Goal: Transaction & Acquisition: Book appointment/travel/reservation

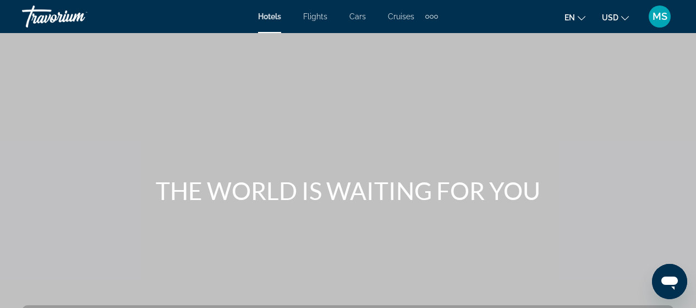
click at [400, 15] on span "Cruises" at bounding box center [401, 16] width 26 height 9
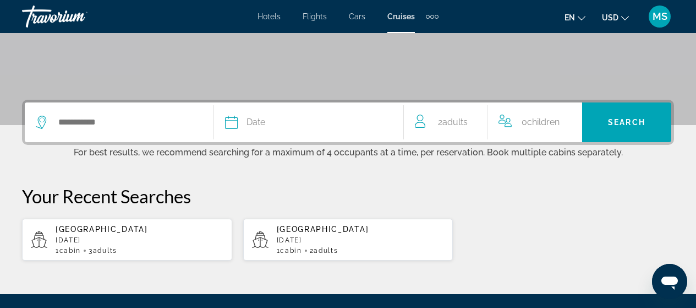
scroll to position [264, 0]
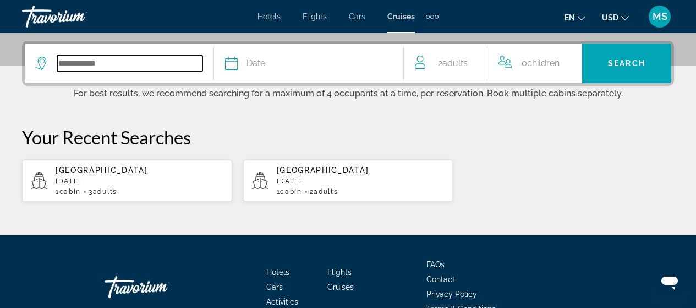
click at [187, 61] on input "Search widget" at bounding box center [129, 63] width 145 height 17
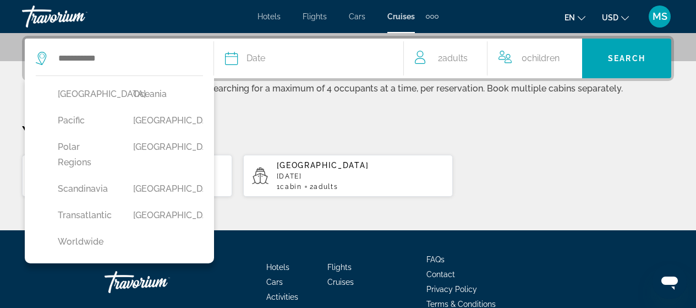
scroll to position [386, 0]
drag, startPoint x: 172, startPoint y: 208, endPoint x: 172, endPoint y: 214, distance: 6.6
click at [172, 178] on div "[GEOGRAPHIC_DATA]" at bounding box center [159, 158] width 75 height 42
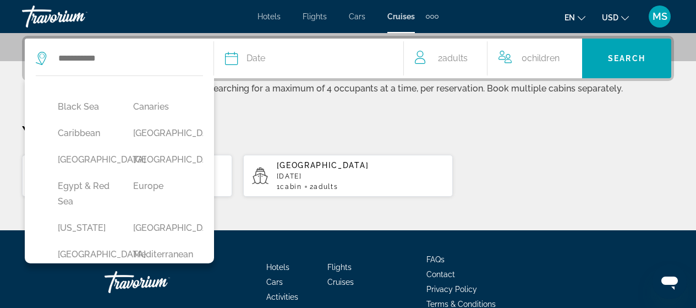
scroll to position [161, 0]
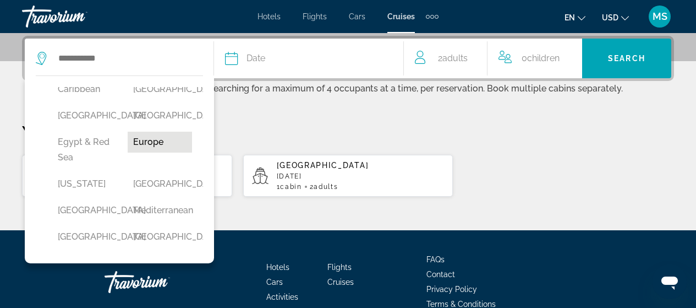
click at [150, 152] on button "Europe" at bounding box center [160, 142] width 64 height 21
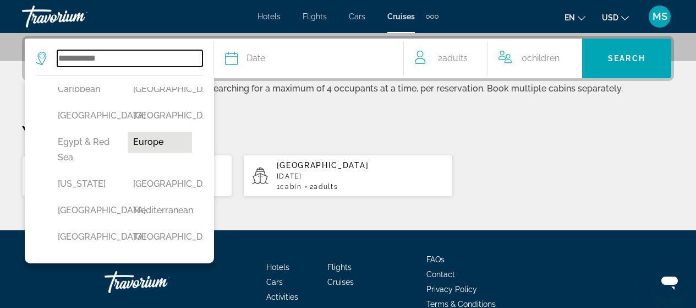
type input "******"
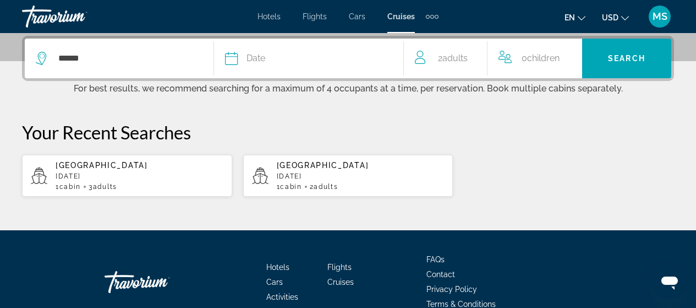
click at [299, 62] on div "Date" at bounding box center [308, 58] width 167 height 15
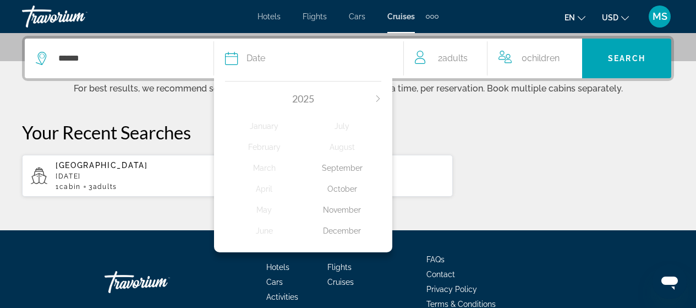
click at [349, 188] on div "October" at bounding box center [342, 189] width 78 height 20
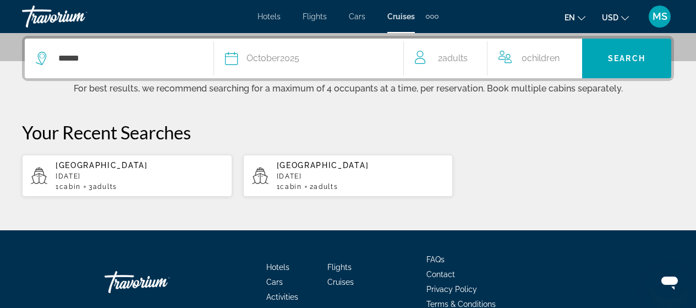
click at [338, 55] on div "Date [DATE]" at bounding box center [308, 58] width 167 height 15
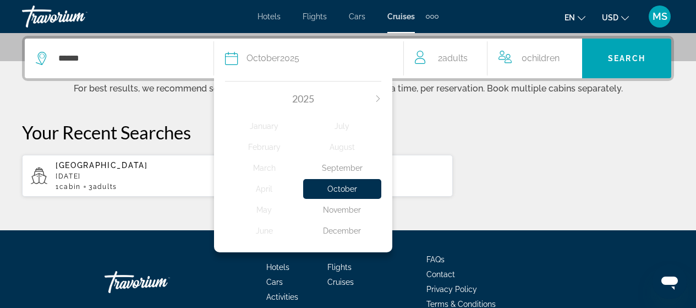
click at [375, 96] on icon "Next month" at bounding box center [378, 98] width 7 height 7
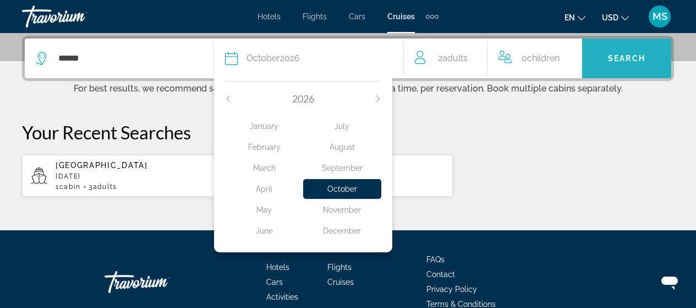
click at [617, 56] on span "Search" at bounding box center [626, 58] width 37 height 9
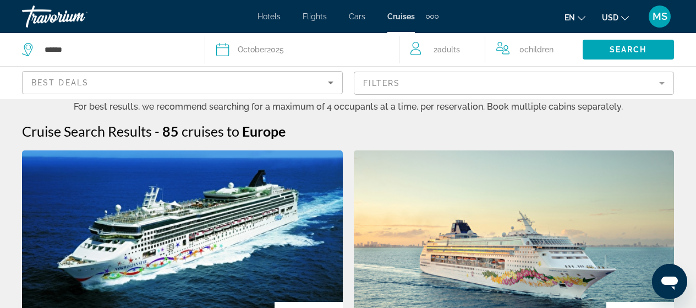
click at [476, 85] on mat-form-field "Filters" at bounding box center [514, 83] width 321 height 23
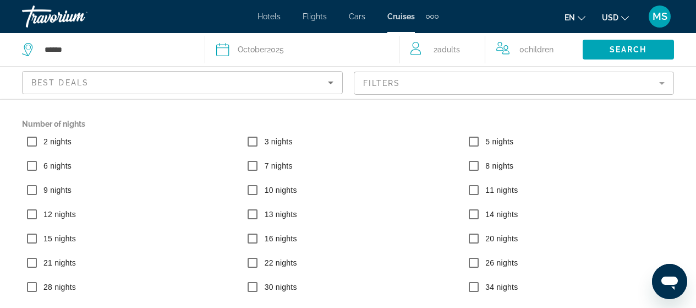
scroll to position [147, 0]
click at [650, 58] on span "Search widget" at bounding box center [628, 49] width 91 height 26
click at [647, 52] on span "Search widget" at bounding box center [628, 49] width 91 height 26
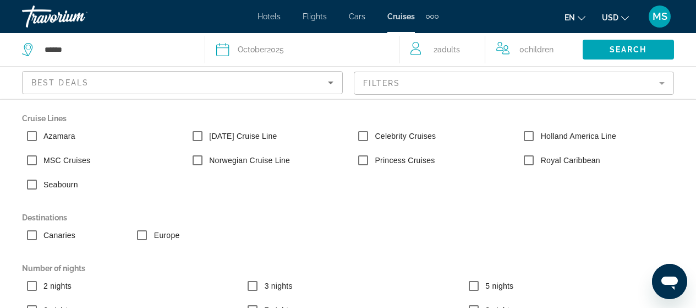
click at [527, 89] on mat-form-field "Filters" at bounding box center [514, 83] width 321 height 23
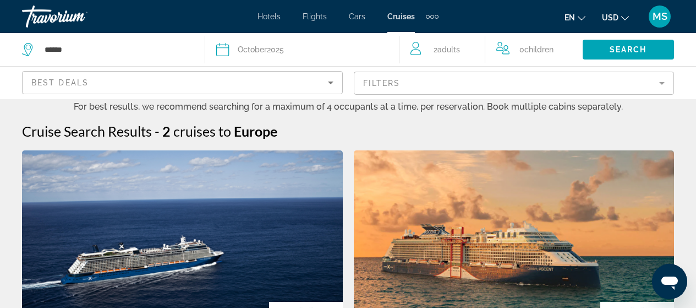
click at [527, 89] on mat-form-field "Filters" at bounding box center [514, 83] width 321 height 23
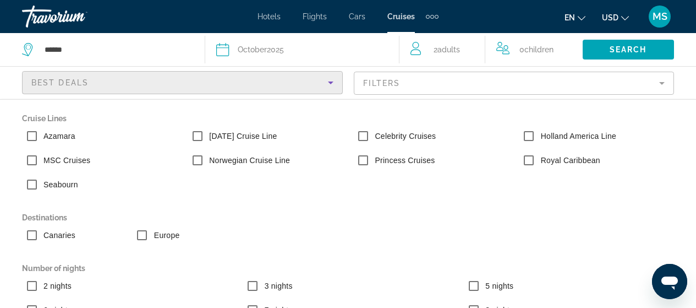
click at [271, 79] on div "Best Deals" at bounding box center [179, 82] width 297 height 13
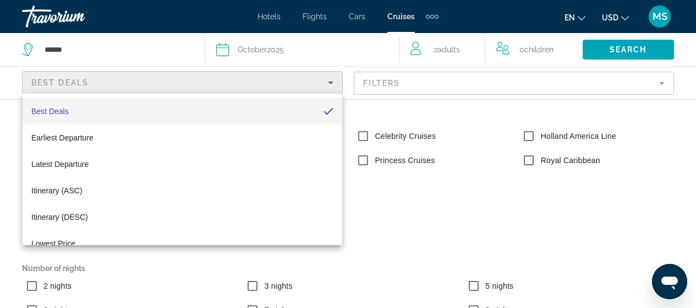
click at [601, 121] on div at bounding box center [348, 154] width 696 height 308
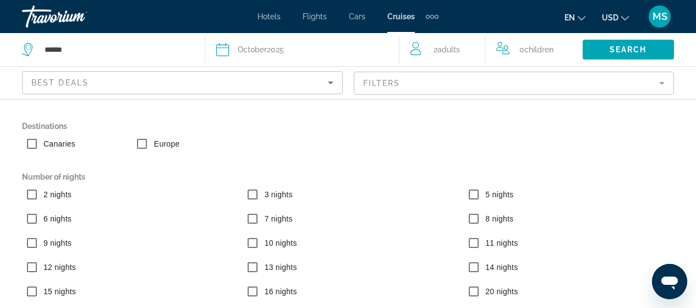
scroll to position [147, 0]
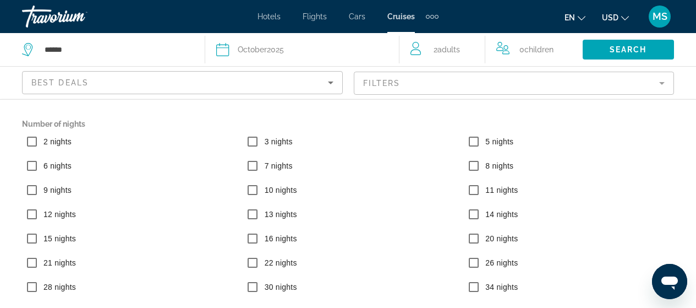
click at [415, 201] on div "10 nights" at bounding box center [348, 192] width 221 height 24
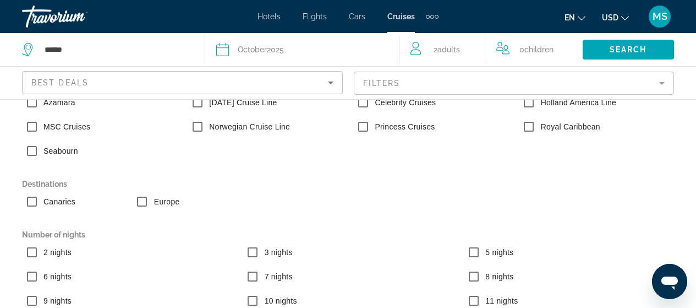
scroll to position [15, 0]
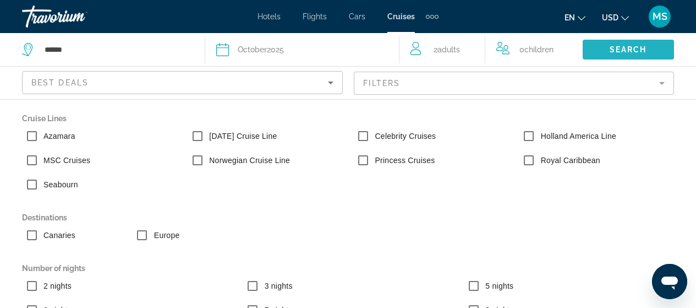
click at [607, 49] on span "Search widget" at bounding box center [628, 49] width 91 height 26
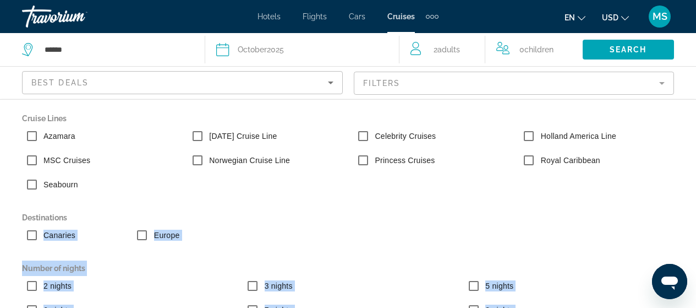
drag, startPoint x: 1339, startPoint y: 487, endPoint x: 665, endPoint y: 287, distance: 703.2
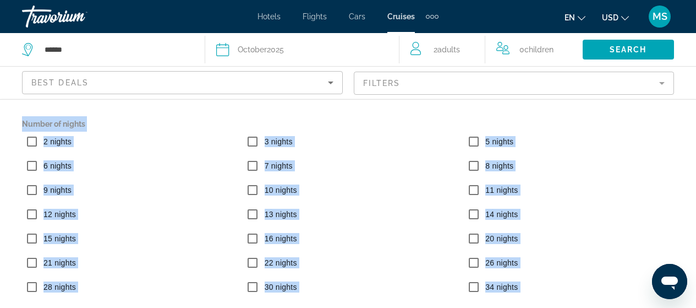
scroll to position [2, 0]
click at [641, 117] on p "Number of nights" at bounding box center [348, 123] width 652 height 15
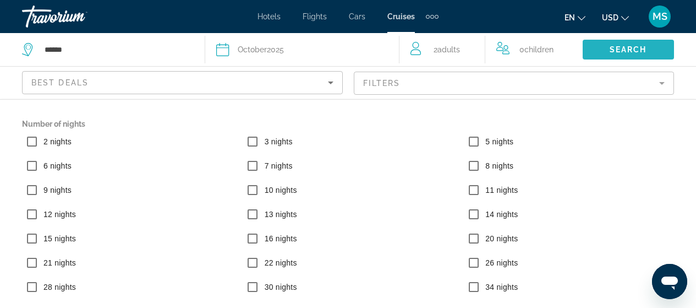
click at [615, 52] on span "Search" at bounding box center [628, 49] width 37 height 9
drag, startPoint x: 615, startPoint y: 52, endPoint x: 330, endPoint y: 86, distance: 286.7
click at [330, 66] on div "****** Date [DATE] [DATE] February March April May June July August September O…" at bounding box center [348, 49] width 696 height 33
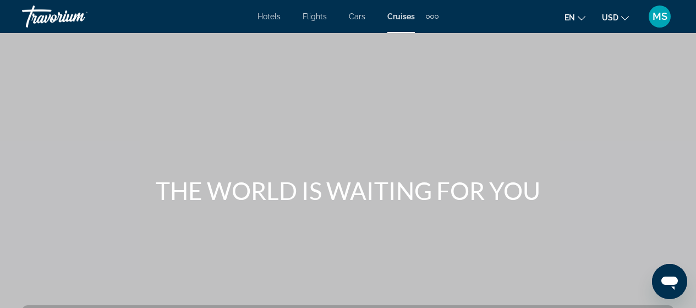
click at [400, 25] on div "Hotels Flights Cars Cruises Activities Hotels Flights Cars Cruises Activities" at bounding box center [348, 17] width 181 height 18
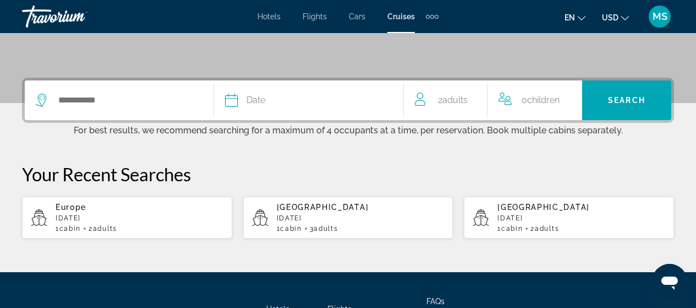
scroll to position [242, 0]
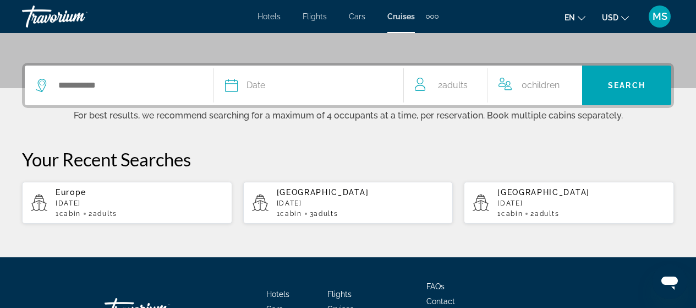
click at [177, 200] on p "[DATE]" at bounding box center [140, 203] width 168 height 8
type input "******"
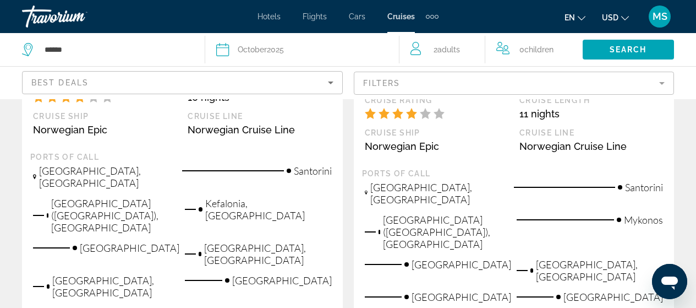
scroll to position [1595, 0]
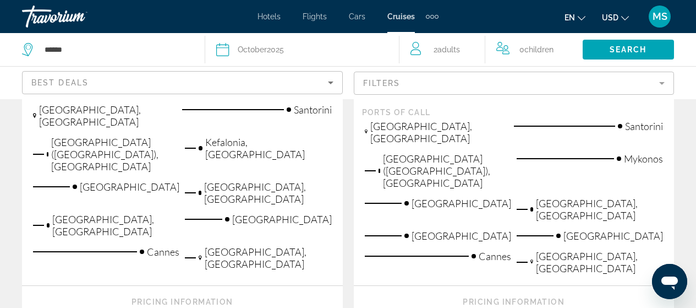
click at [509, 80] on mat-form-field "Filters" at bounding box center [514, 83] width 321 height 23
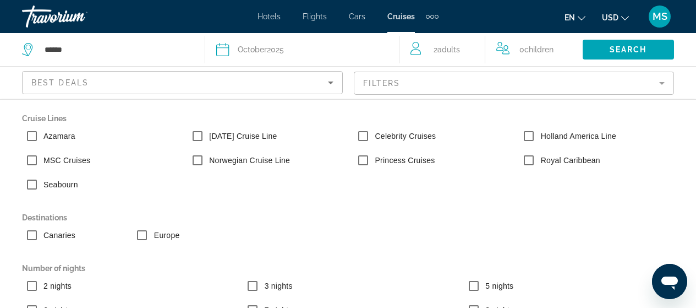
drag, startPoint x: 677, startPoint y: 233, endPoint x: 673, endPoint y: 242, distance: 10.1
click at [673, 242] on div "Cruise Lines Azamara [DATE] Cruise Line Celebrity Cruises Holland America Line …" at bounding box center [348, 294] width 696 height 366
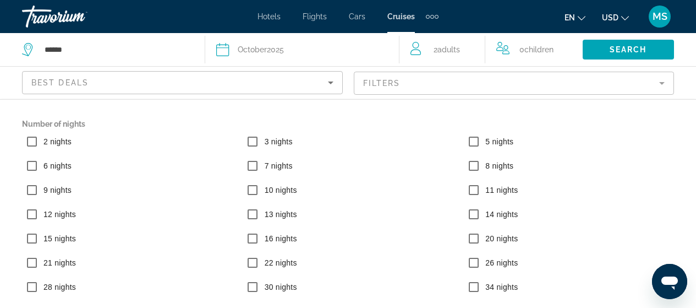
scroll to position [538, 0]
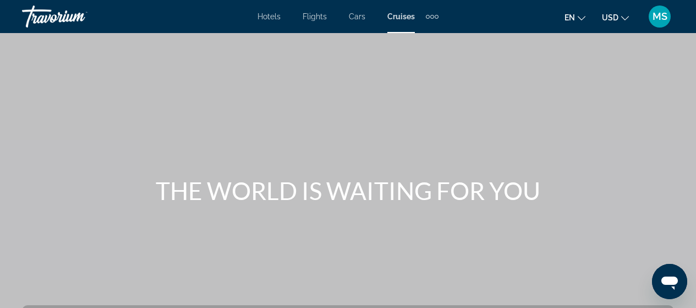
click at [397, 22] on div "Hotels Flights Cars Cruises Activities Hotels Flights Cars Cruises Activities" at bounding box center [348, 17] width 181 height 18
drag, startPoint x: 695, startPoint y: 300, endPoint x: 704, endPoint y: 301, distance: 8.9
click at [696, 301] on html "Skip to main content Hotels Flights Cars Cruises Activities Hotels Flights Cars…" at bounding box center [348, 154] width 696 height 308
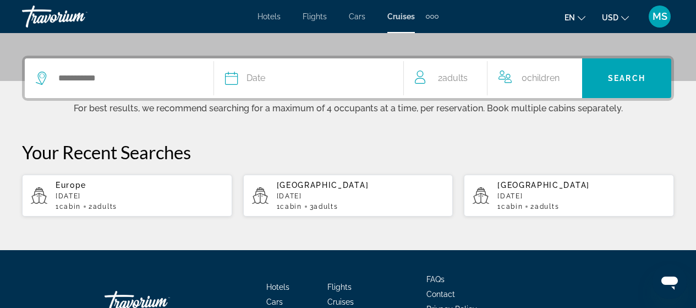
scroll to position [315, 0]
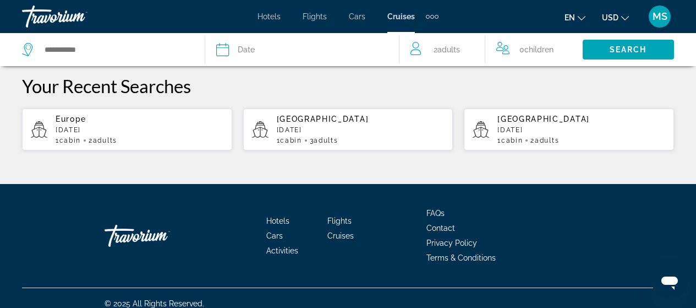
click at [190, 135] on div "Europe [DATE] 1 cabin 2 Adult Adults" at bounding box center [140, 130] width 168 height 30
type input "******"
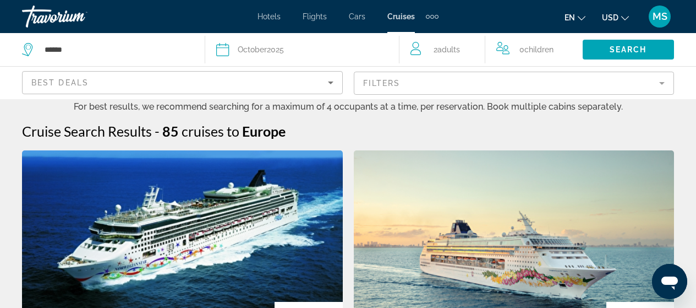
click at [458, 48] on span "Adults" at bounding box center [449, 49] width 23 height 9
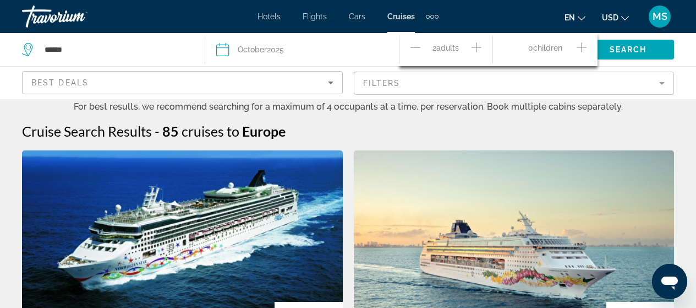
click at [473, 51] on icon "Increment adults" at bounding box center [477, 47] width 10 height 13
click at [489, 127] on div "Cruise Search Results - 85 cruises to [GEOGRAPHIC_DATA]" at bounding box center [348, 131] width 652 height 17
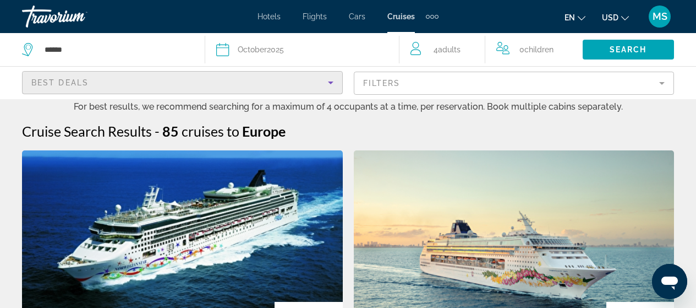
click at [214, 89] on div "Best Deals" at bounding box center [179, 82] width 297 height 13
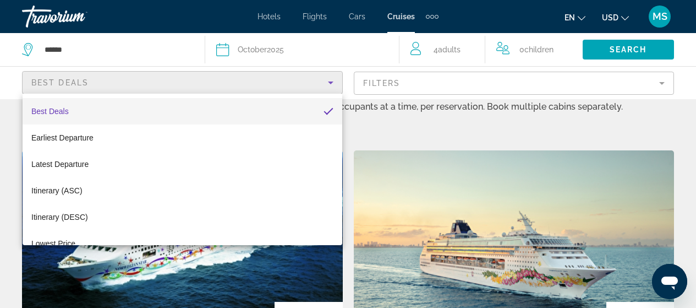
click at [413, 83] on div at bounding box center [348, 154] width 696 height 308
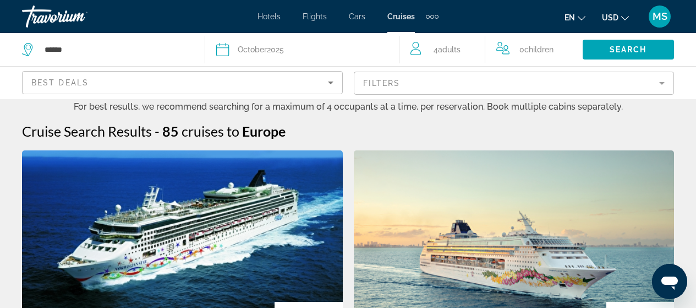
click at [413, 83] on mat-form-field "Filters" at bounding box center [514, 83] width 321 height 23
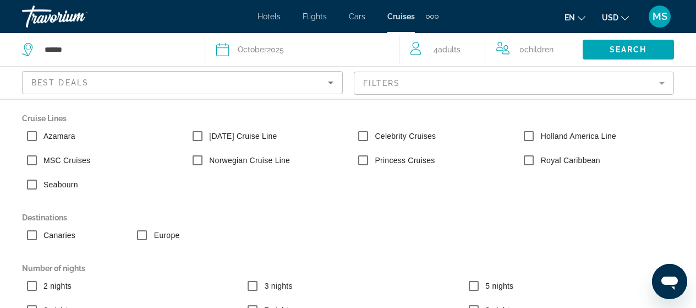
click at [662, 79] on mat-form-field "Filters" at bounding box center [514, 83] width 321 height 23
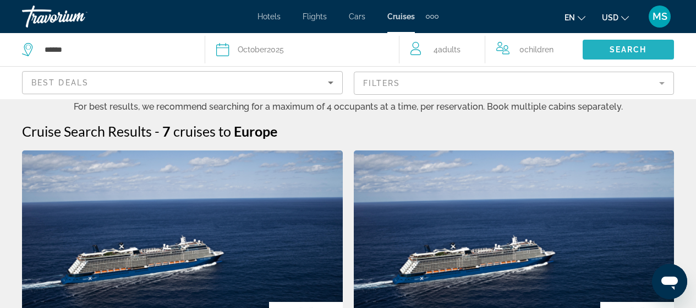
click at [651, 50] on span "Search widget" at bounding box center [628, 49] width 91 height 26
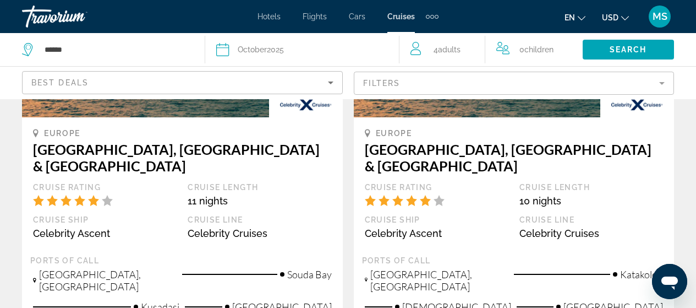
scroll to position [762, 0]
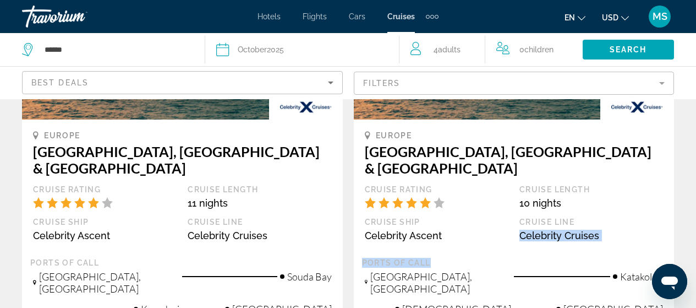
drag, startPoint x: 686, startPoint y: 150, endPoint x: 677, endPoint y: 192, distance: 42.8
click at [677, 192] on div "Cruise Search Results - 7 cruises to [GEOGRAPHIC_DATA] Europe Western [GEOGRAPH…" at bounding box center [348, 196] width 696 height 1670
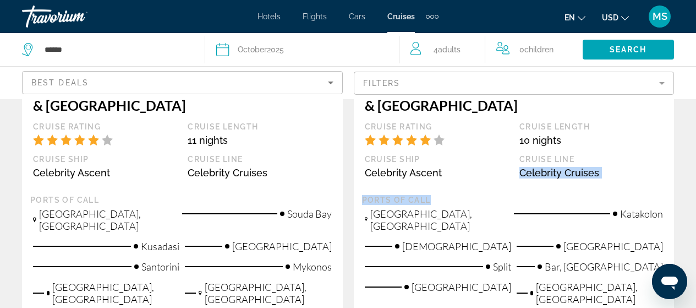
scroll to position [861, 0]
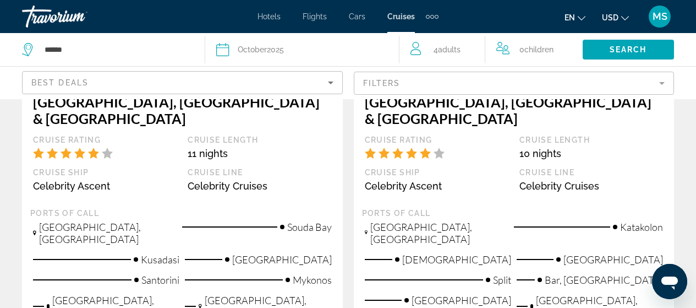
scroll to position [810, 0]
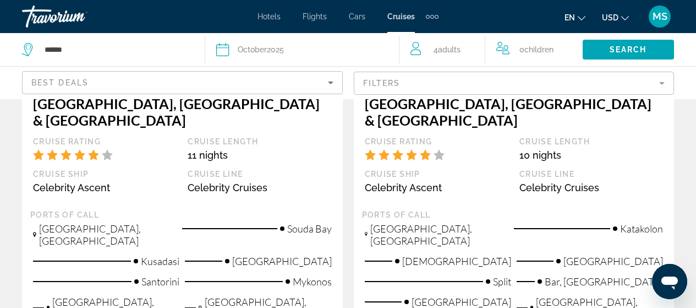
click at [456, 42] on span "4 Adult Adults" at bounding box center [447, 49] width 27 height 15
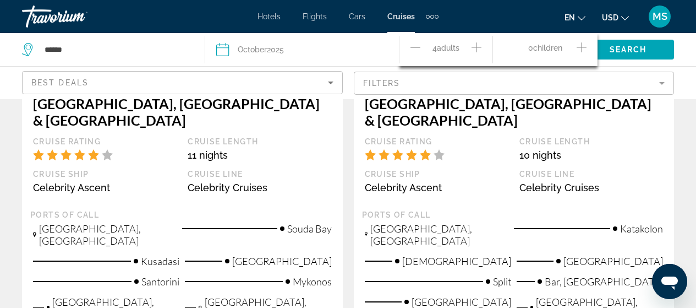
click at [416, 45] on icon "Decrement adults" at bounding box center [416, 47] width 10 height 13
click at [649, 53] on span "Search widget" at bounding box center [628, 49] width 91 height 26
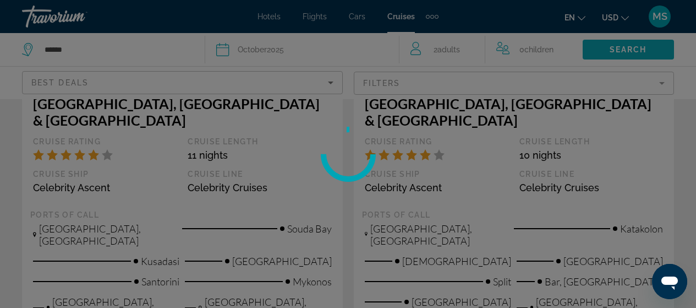
scroll to position [0, 0]
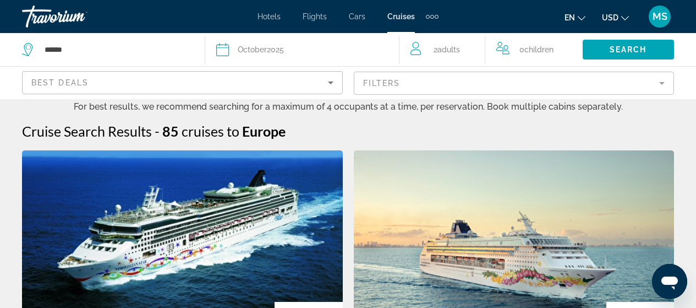
click at [603, 94] on mat-form-field "Filters" at bounding box center [514, 83] width 321 height 23
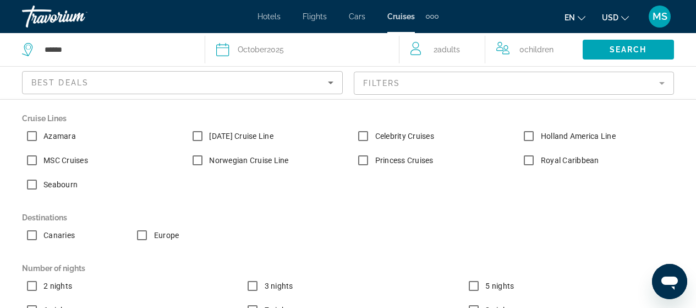
click at [691, 87] on app-cruises-search-filters "Best Deals Filters Cruise Lines Azamara [DATE] Cruise Line Celebrity Cruises Ho…" at bounding box center [348, 82] width 696 height 33
click at [662, 46] on span "Search widget" at bounding box center [628, 49] width 91 height 26
click at [631, 54] on span "Search widget" at bounding box center [628, 49] width 91 height 26
click at [660, 80] on mat-form-field "Filters" at bounding box center [514, 83] width 321 height 23
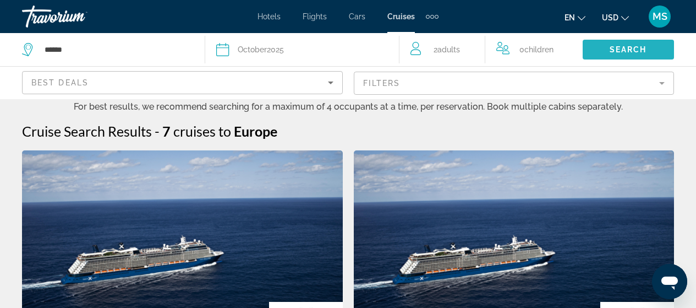
click at [625, 45] on span "Search widget" at bounding box center [628, 49] width 91 height 26
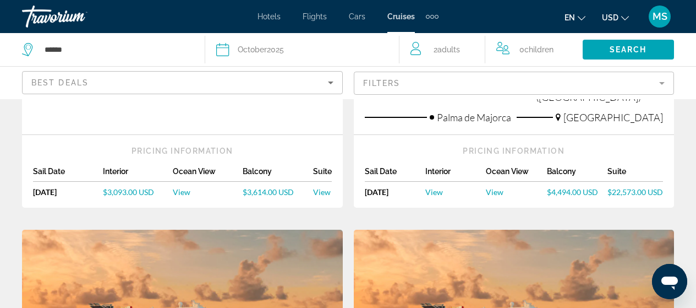
scroll to position [500, 0]
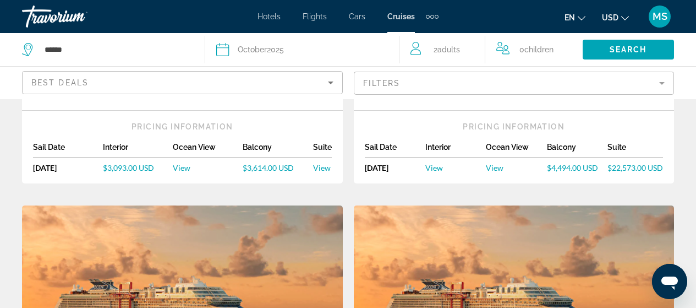
drag, startPoint x: 688, startPoint y: 103, endPoint x: 682, endPoint y: 121, distance: 17.9
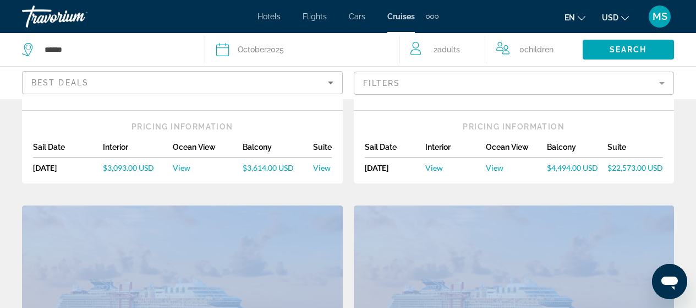
drag, startPoint x: 694, startPoint y: 119, endPoint x: 690, endPoint y: 154, distance: 35.5
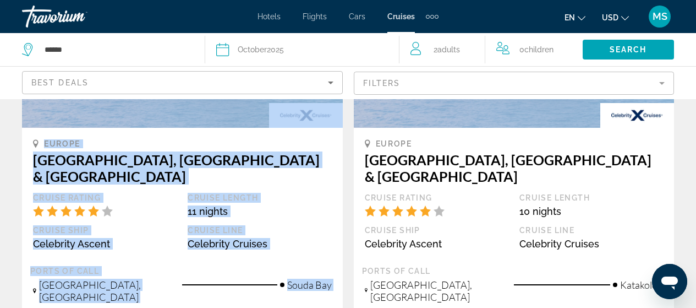
scroll to position [745, 0]
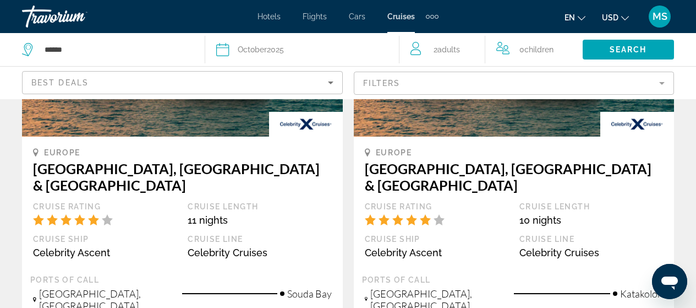
click at [678, 133] on app-cruises-search-item "[GEOGRAPHIC_DATA] [GEOGRAPHIC_DATA], [GEOGRAPHIC_DATA] & [GEOGRAPHIC_DATA] Crui…" at bounding box center [514, 224] width 332 height 529
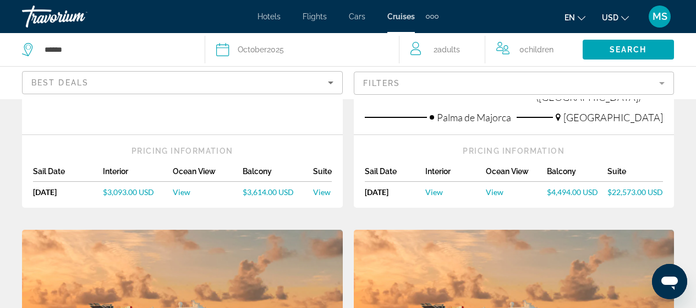
scroll to position [27, 0]
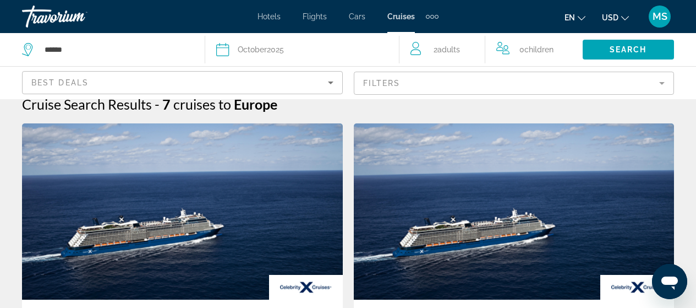
click at [666, 13] on span "MS" at bounding box center [660, 16] width 15 height 11
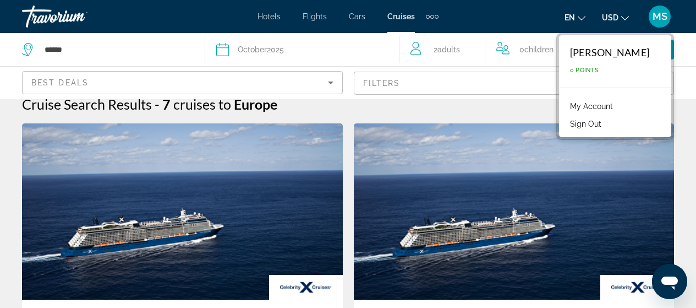
click at [535, 103] on div "Cruise Search Results - 7 cruises to [GEOGRAPHIC_DATA]" at bounding box center [348, 104] width 652 height 17
